Goal: Task Accomplishment & Management: Manage account settings

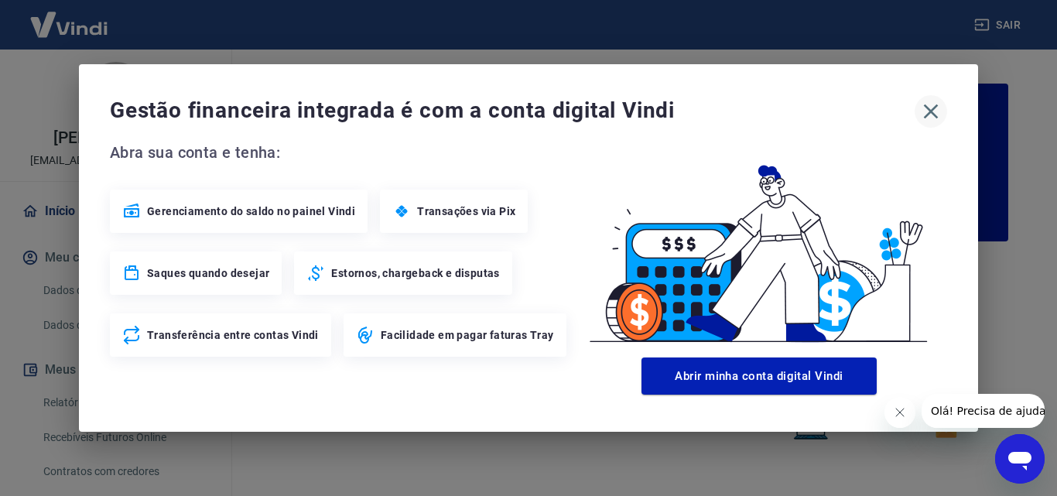
click at [931, 112] on icon "button" at bounding box center [931, 111] width 15 height 15
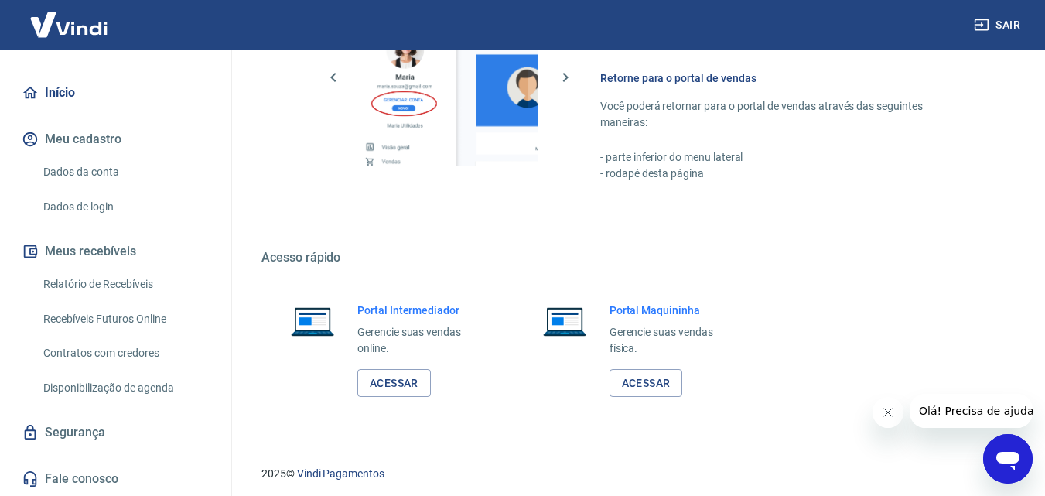
scroll to position [934, 0]
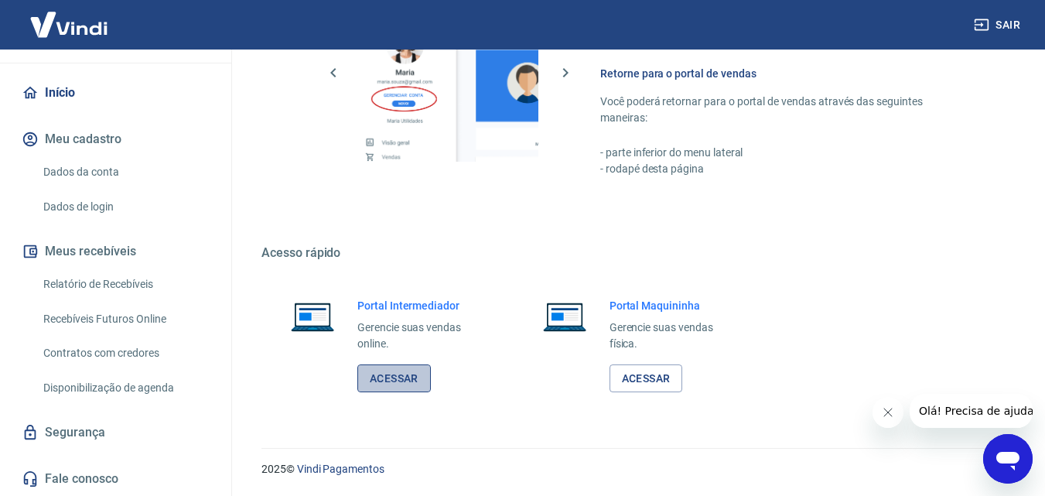
click at [398, 375] on link "Acessar" at bounding box center [393, 378] width 73 height 29
